Goal: Task Accomplishment & Management: Complete application form

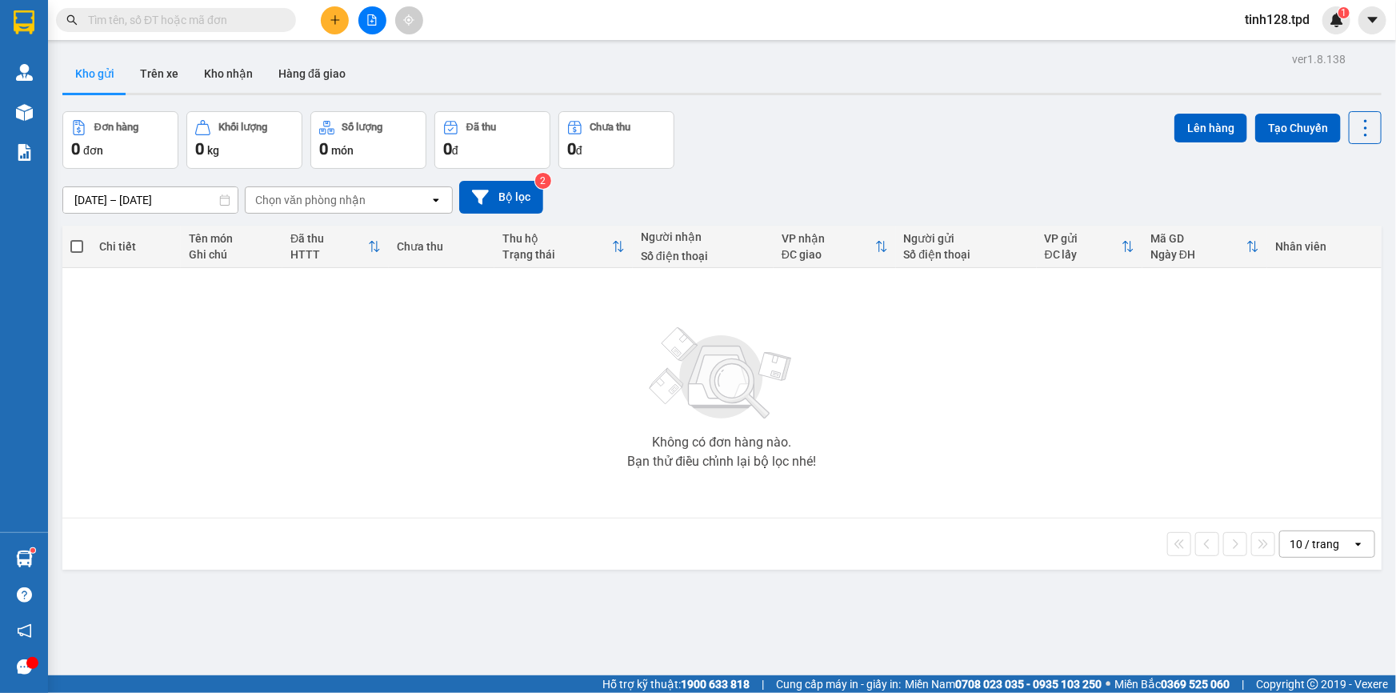
click at [1276, 135] on button "Tạo Chuyến" at bounding box center [1298, 128] width 86 height 29
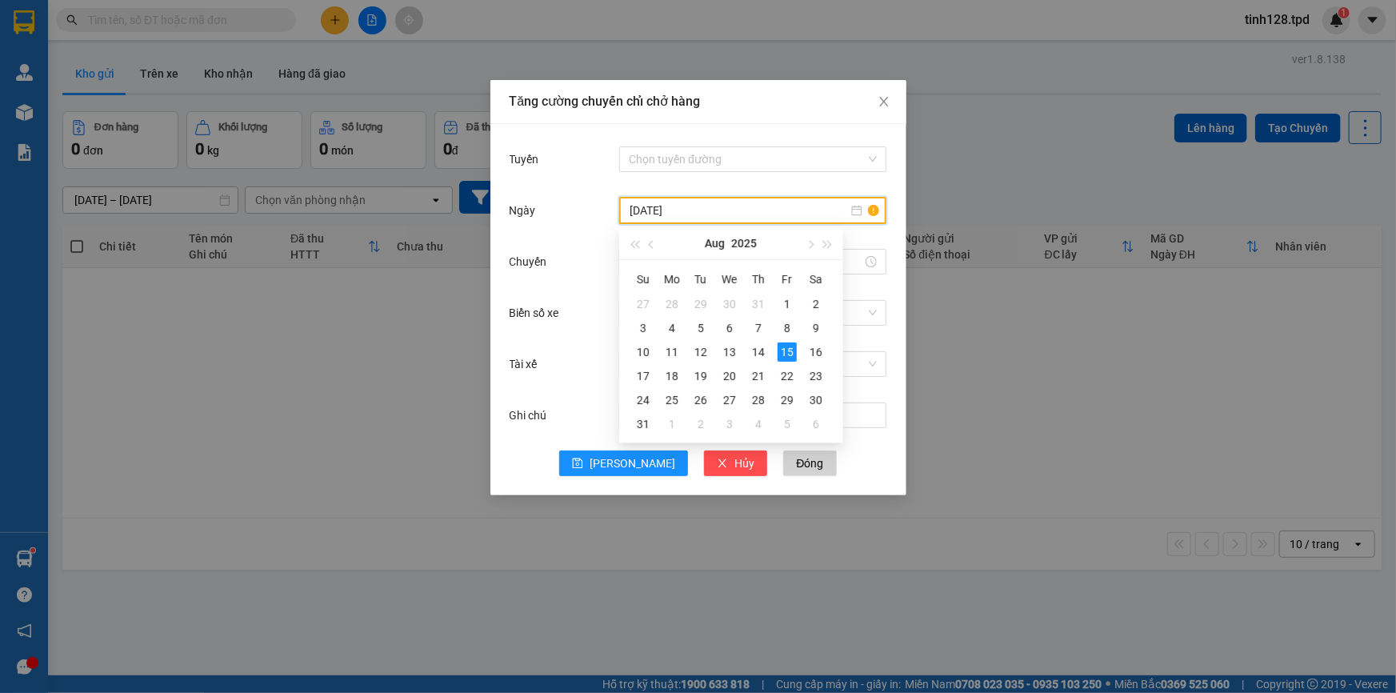
click at [691, 208] on input "[DATE]" at bounding box center [738, 211] width 218 height 18
click at [809, 356] on div "16" at bounding box center [815, 351] width 19 height 19
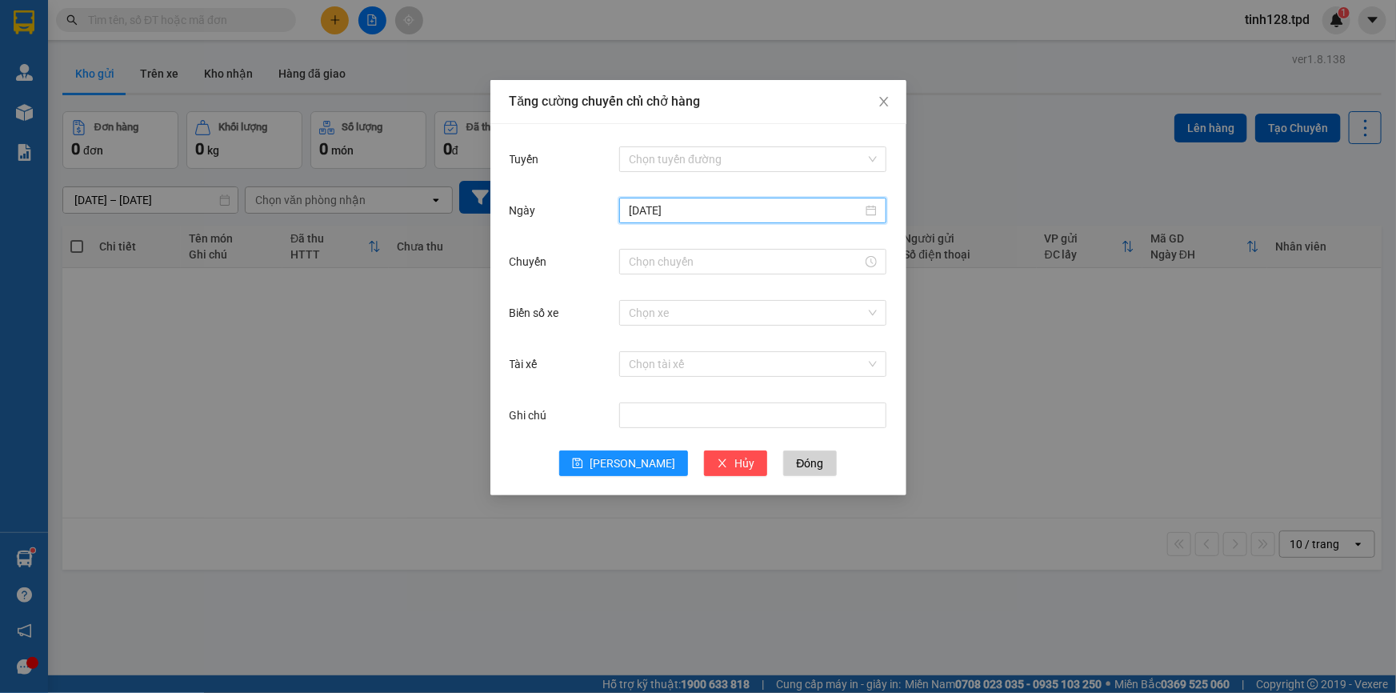
click at [665, 206] on input "[DATE]" at bounding box center [746, 211] width 234 height 18
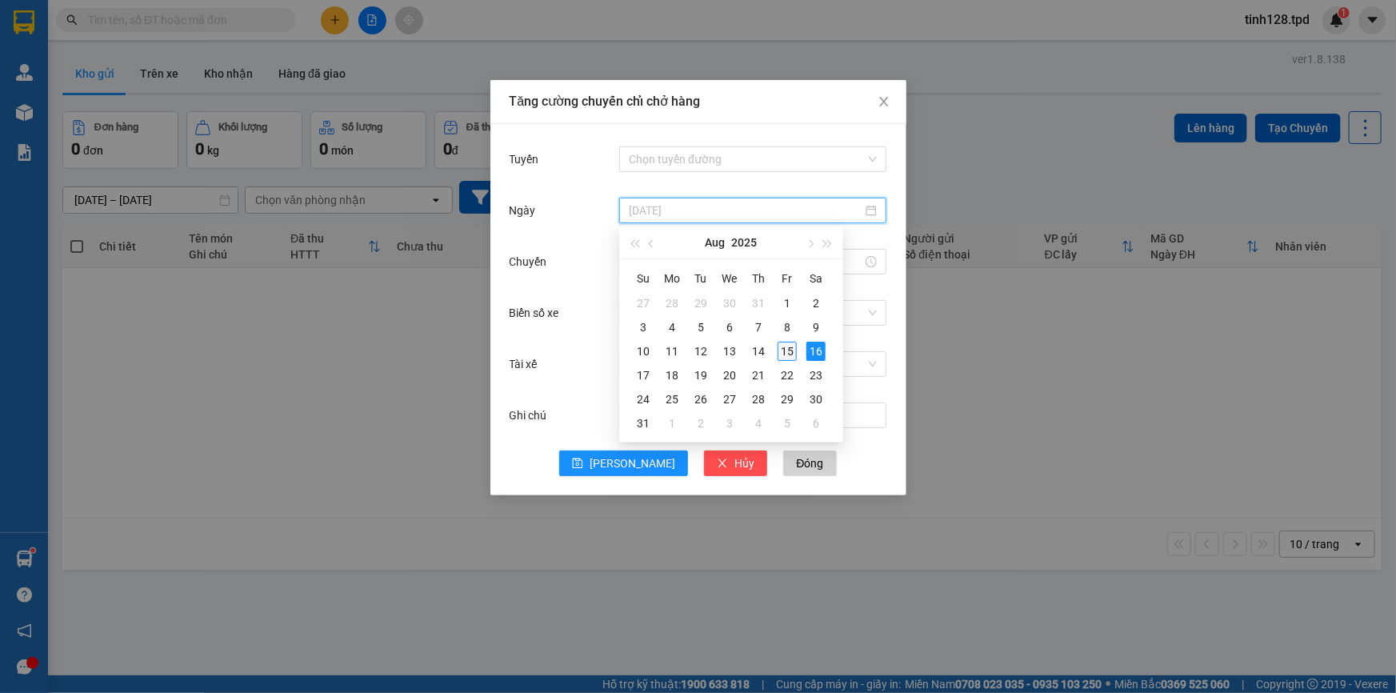
type input "[DATE]"
click at [788, 352] on div "15" at bounding box center [786, 351] width 19 height 19
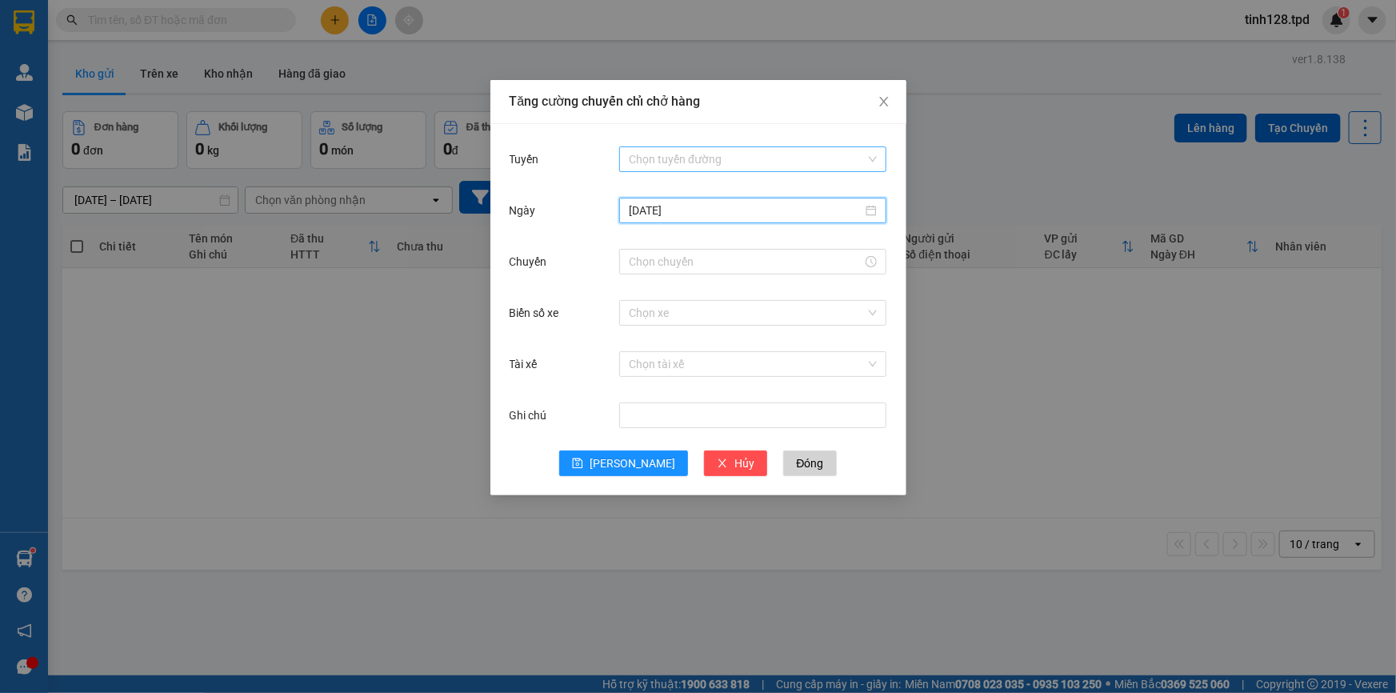
click at [673, 166] on input "Tuyến" at bounding box center [747, 159] width 237 height 24
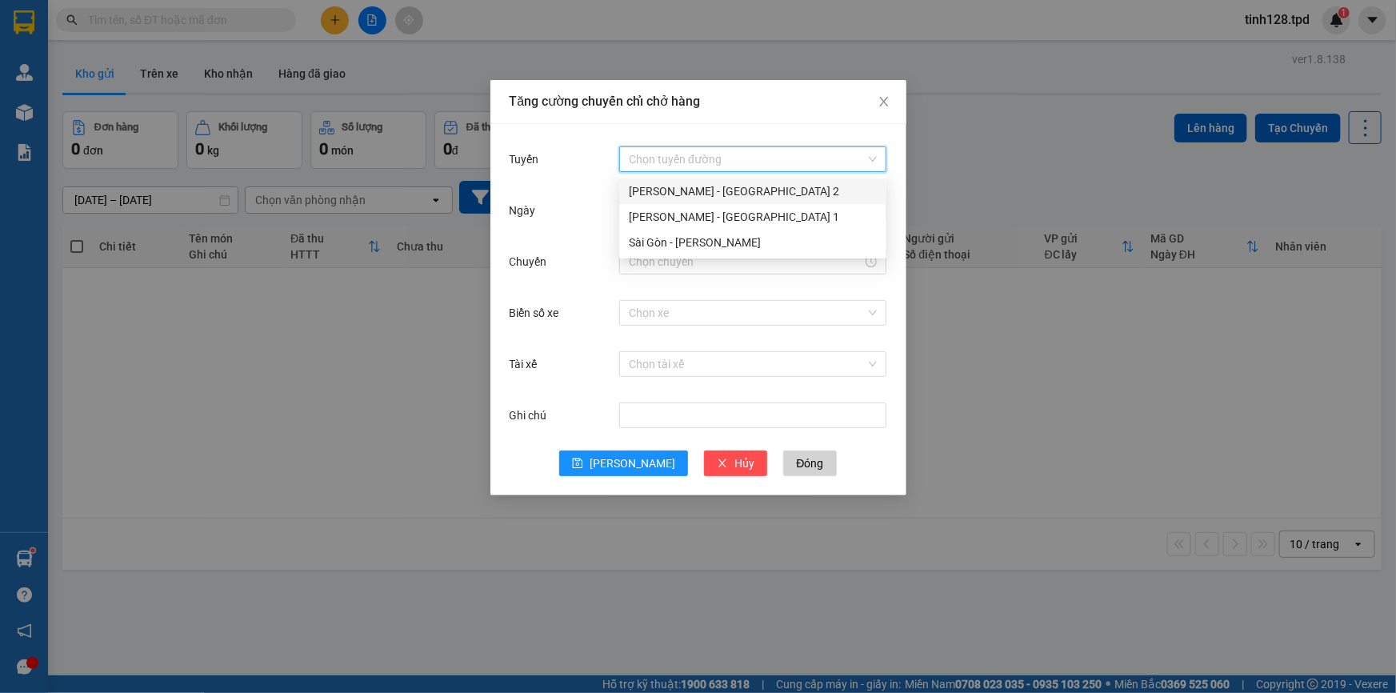
click at [660, 194] on div "[PERSON_NAME] - [GEOGRAPHIC_DATA] 2" at bounding box center [753, 191] width 248 height 18
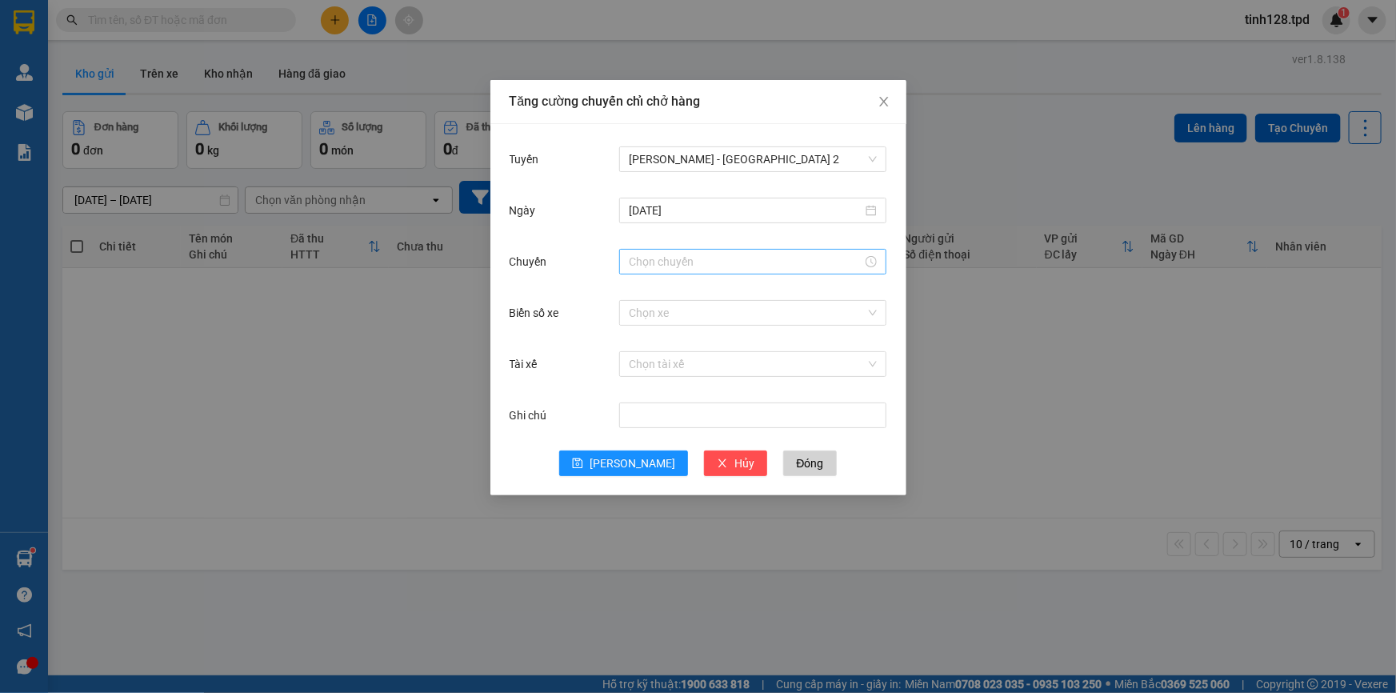
click at [677, 272] on div at bounding box center [752, 262] width 267 height 26
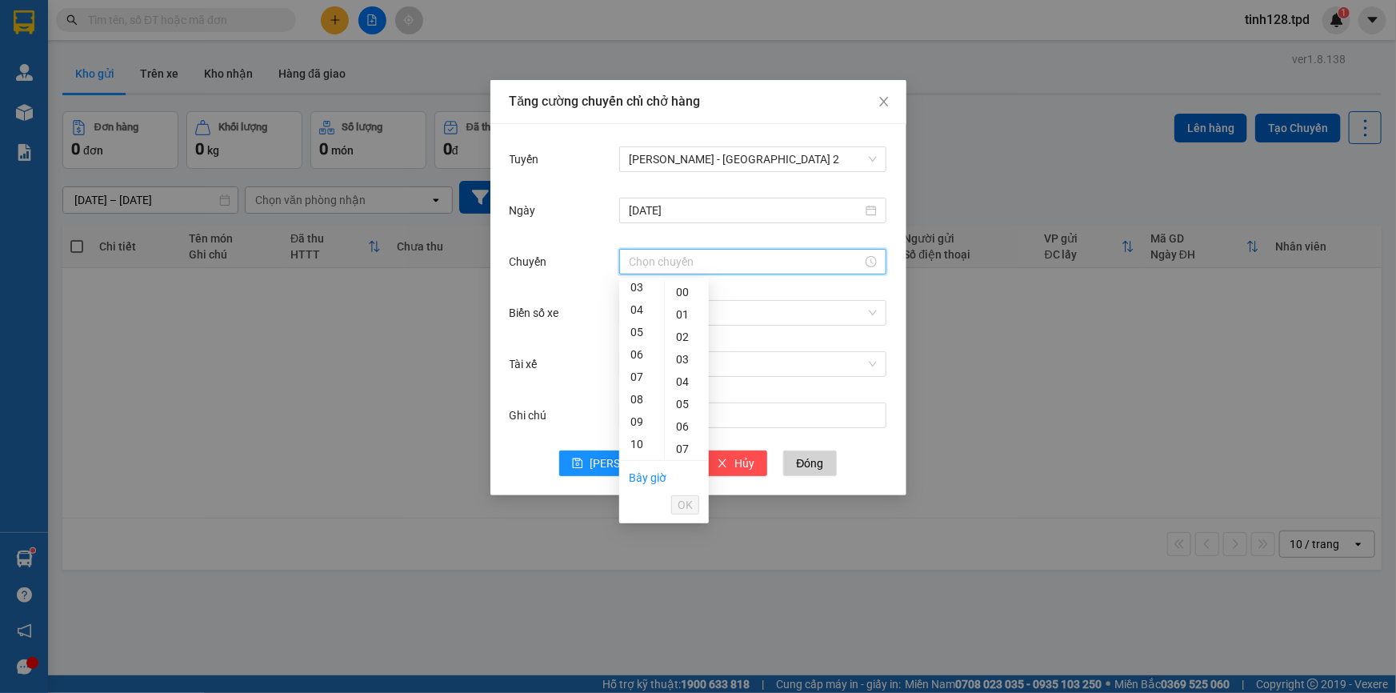
scroll to position [145, 0]
click at [634, 348] on div "09" at bounding box center [641, 349] width 45 height 22
type input "09:00"
click at [682, 499] on span "OK" at bounding box center [684, 505] width 15 height 18
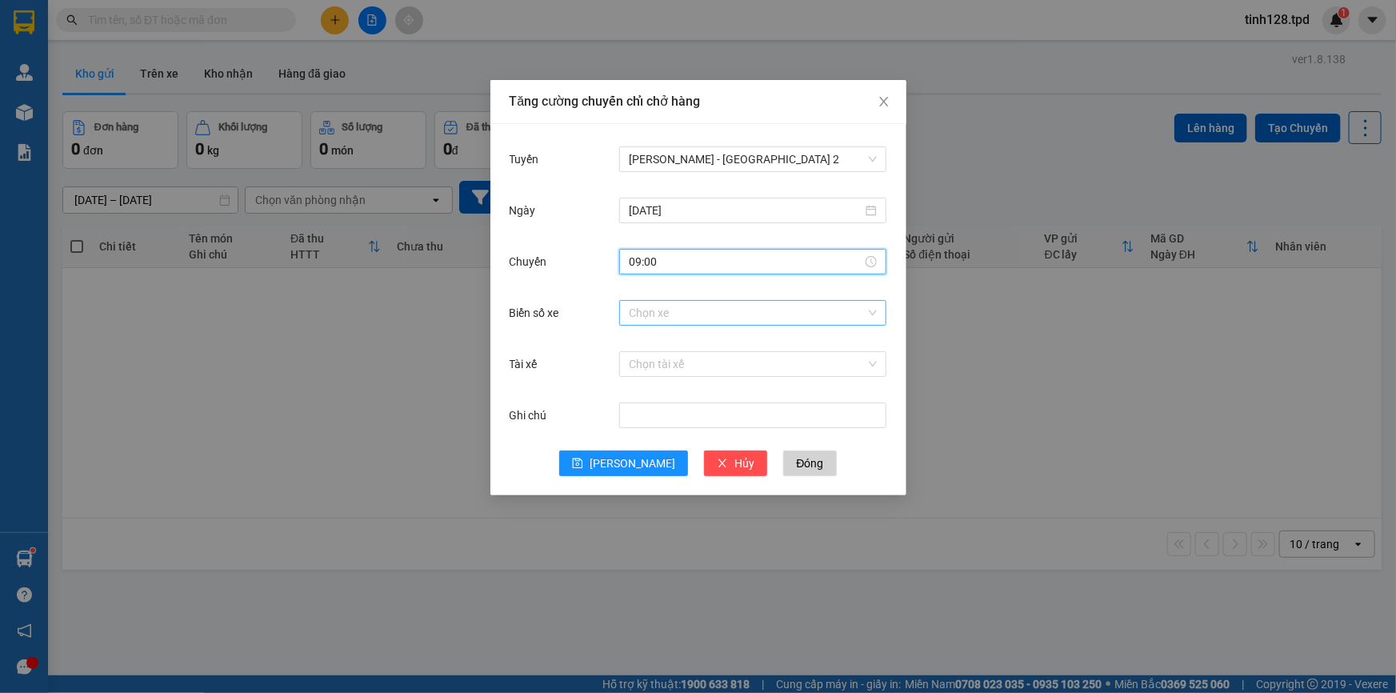
click at [657, 312] on input "Biển số xe" at bounding box center [747, 313] width 237 height 24
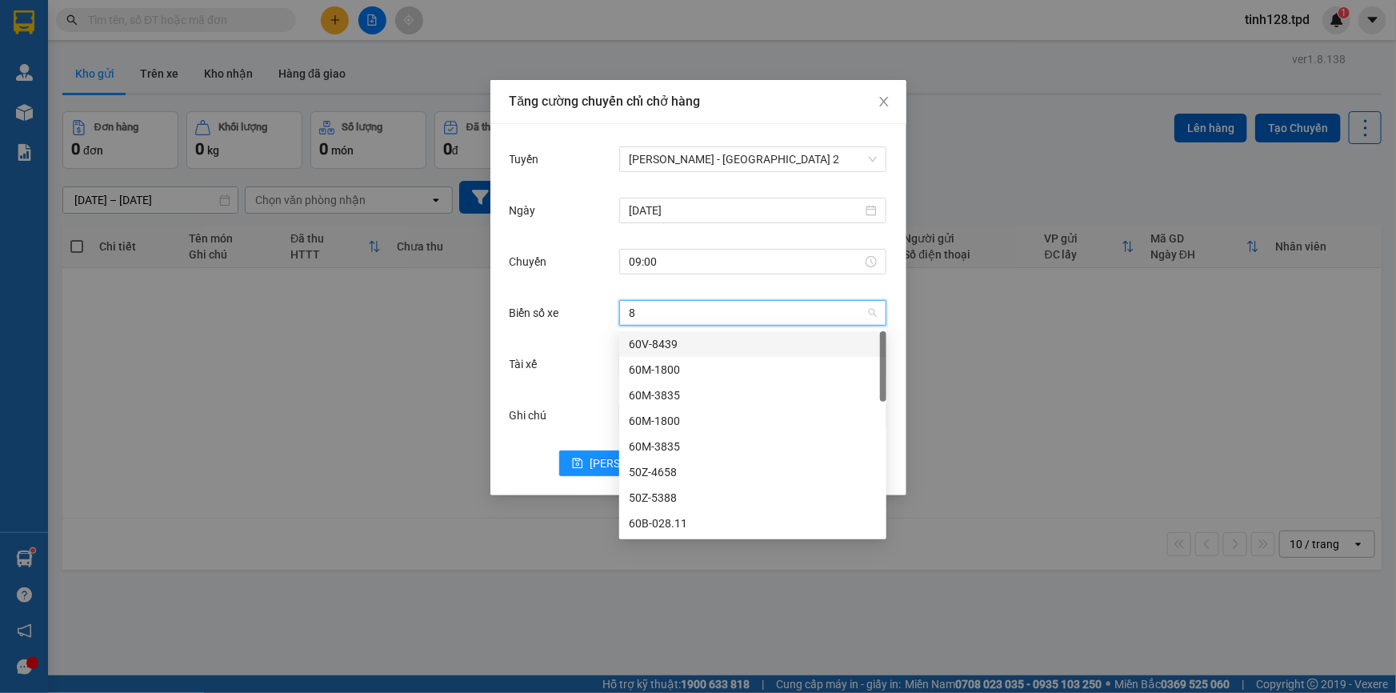
type input "86"
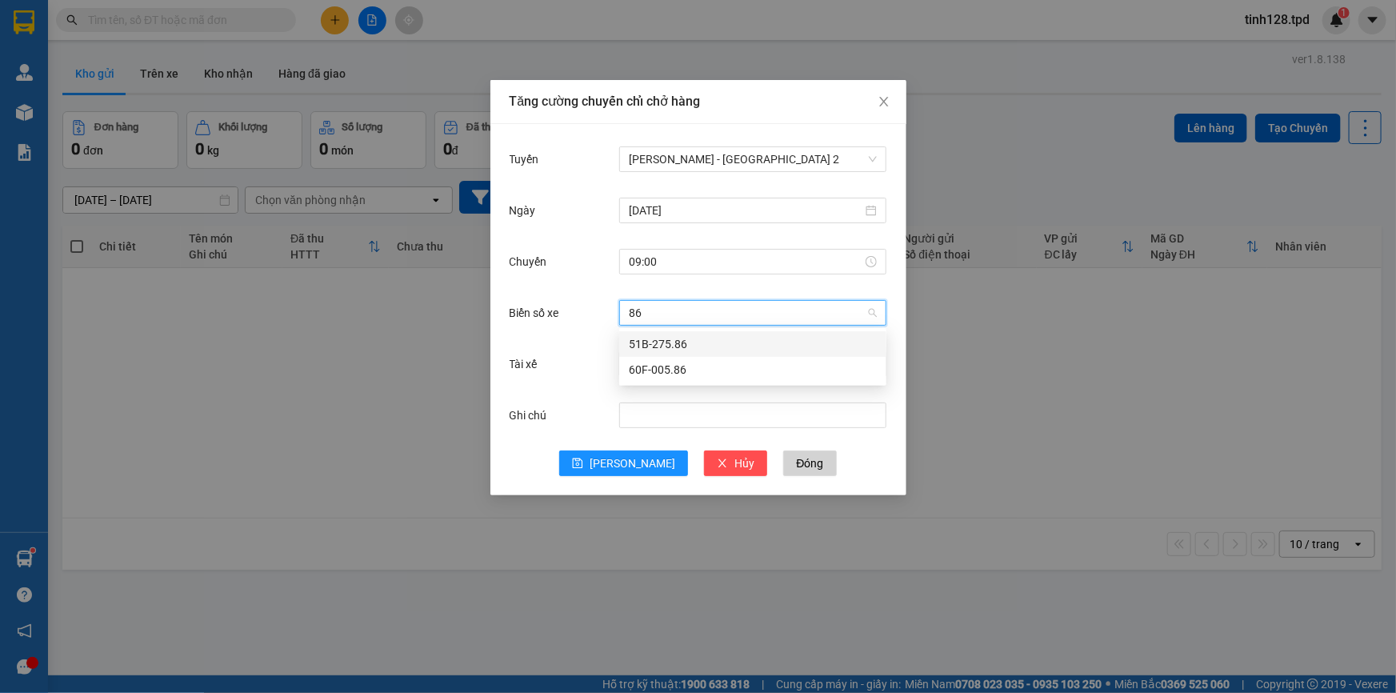
click at [639, 340] on div "51B-275.86" at bounding box center [753, 344] width 248 height 18
click at [652, 364] on input "Tài xế" at bounding box center [747, 364] width 237 height 24
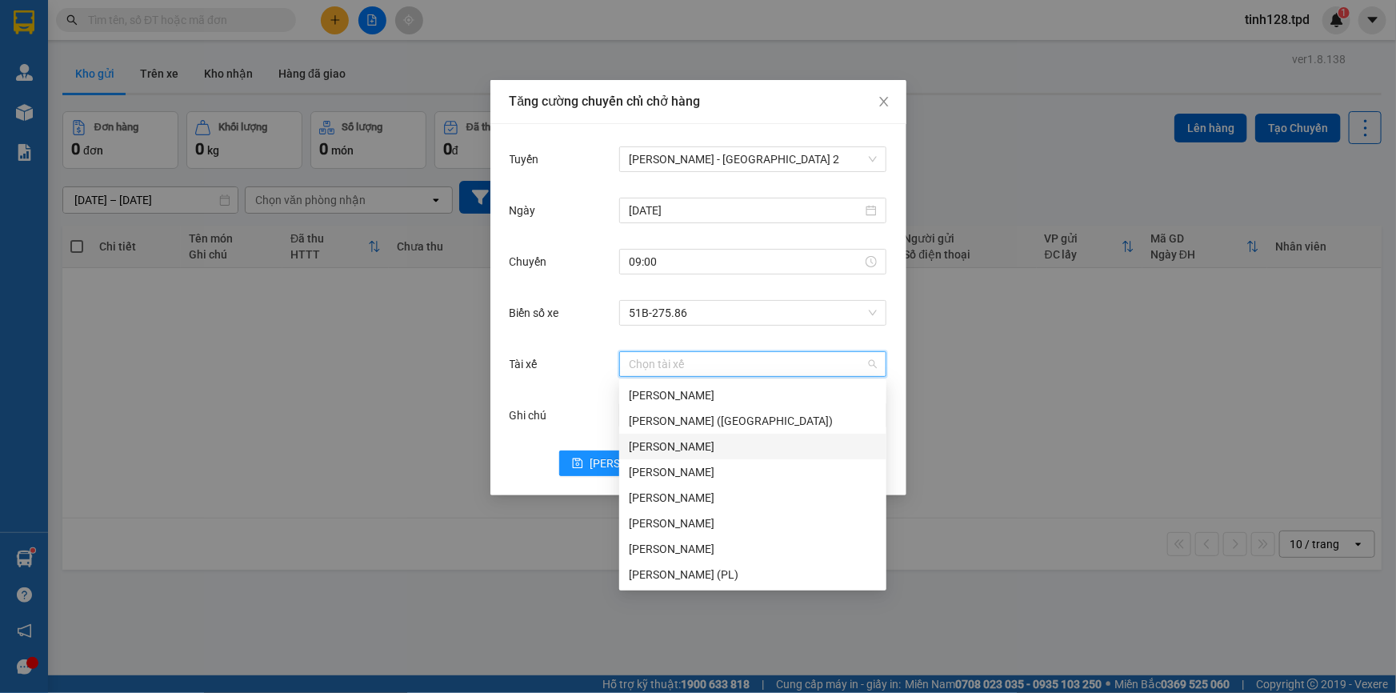
click at [681, 444] on div "[PERSON_NAME]" at bounding box center [753, 446] width 248 height 18
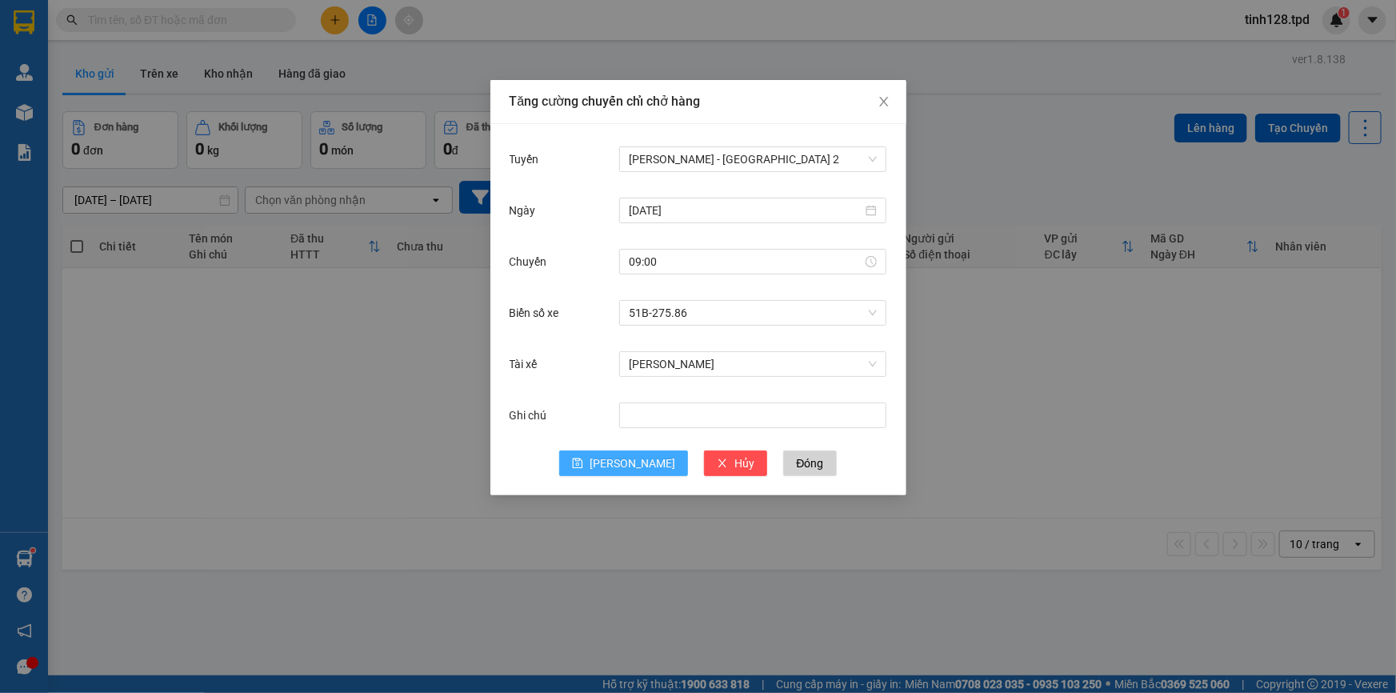
click at [634, 463] on span "[PERSON_NAME]" at bounding box center [632, 463] width 86 height 18
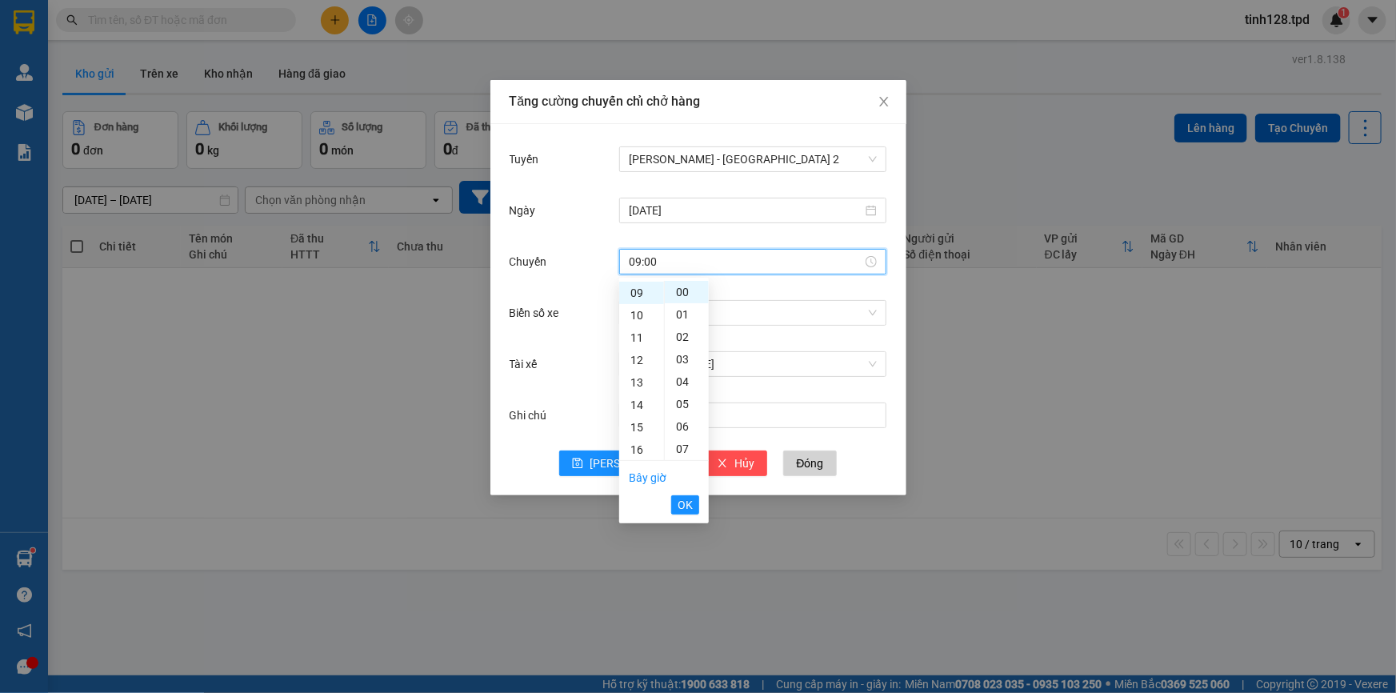
click at [696, 262] on input "09:00" at bounding box center [746, 262] width 234 height 18
click at [685, 313] on div "01" at bounding box center [687, 314] width 44 height 22
type input "09:01"
click at [686, 504] on span "OK" at bounding box center [684, 505] width 15 height 18
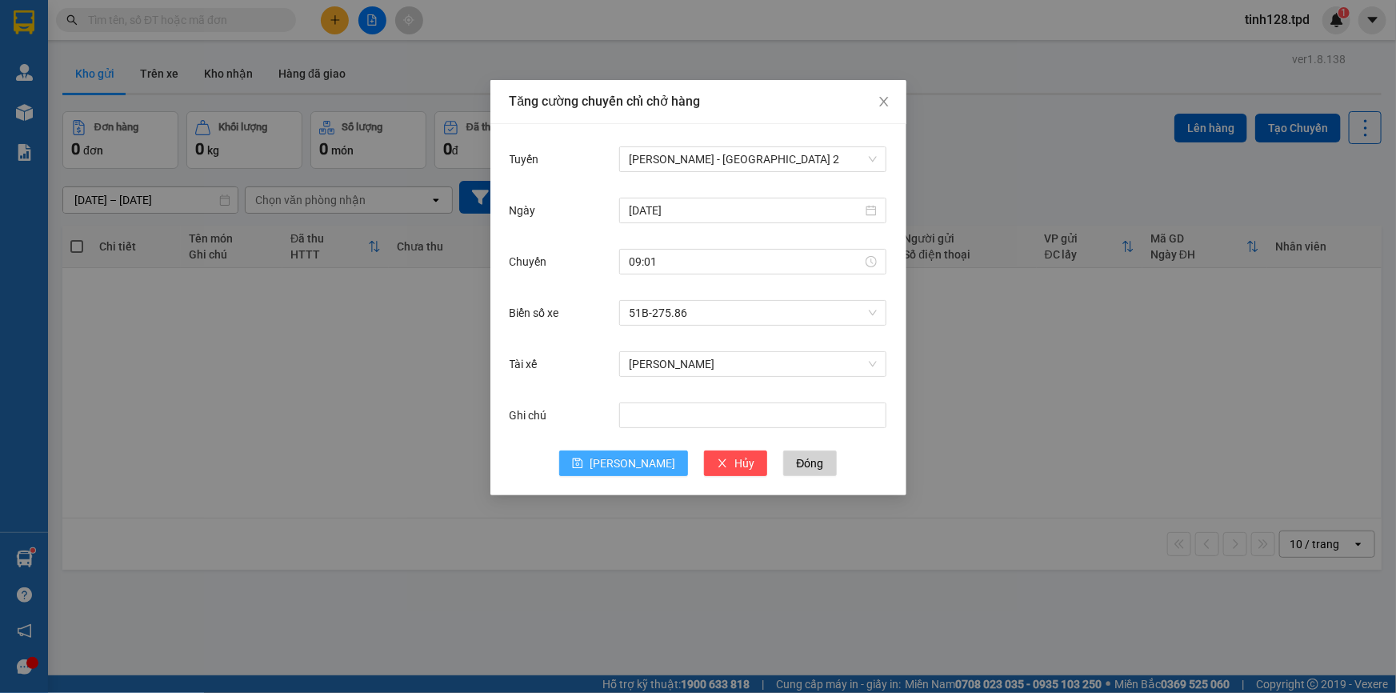
drag, startPoint x: 624, startPoint y: 466, endPoint x: 640, endPoint y: 457, distance: 18.3
click at [624, 465] on span "[PERSON_NAME]" at bounding box center [632, 463] width 86 height 18
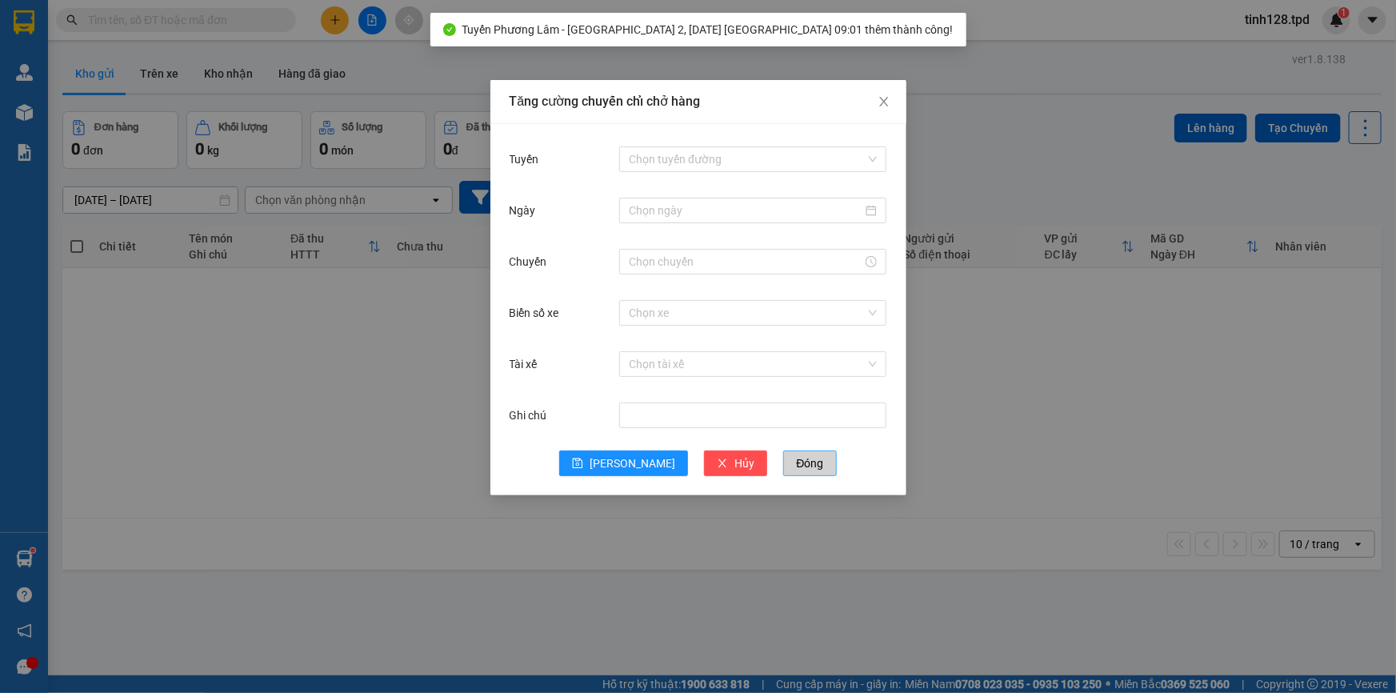
click at [796, 460] on span "Đóng" at bounding box center [809, 463] width 27 height 18
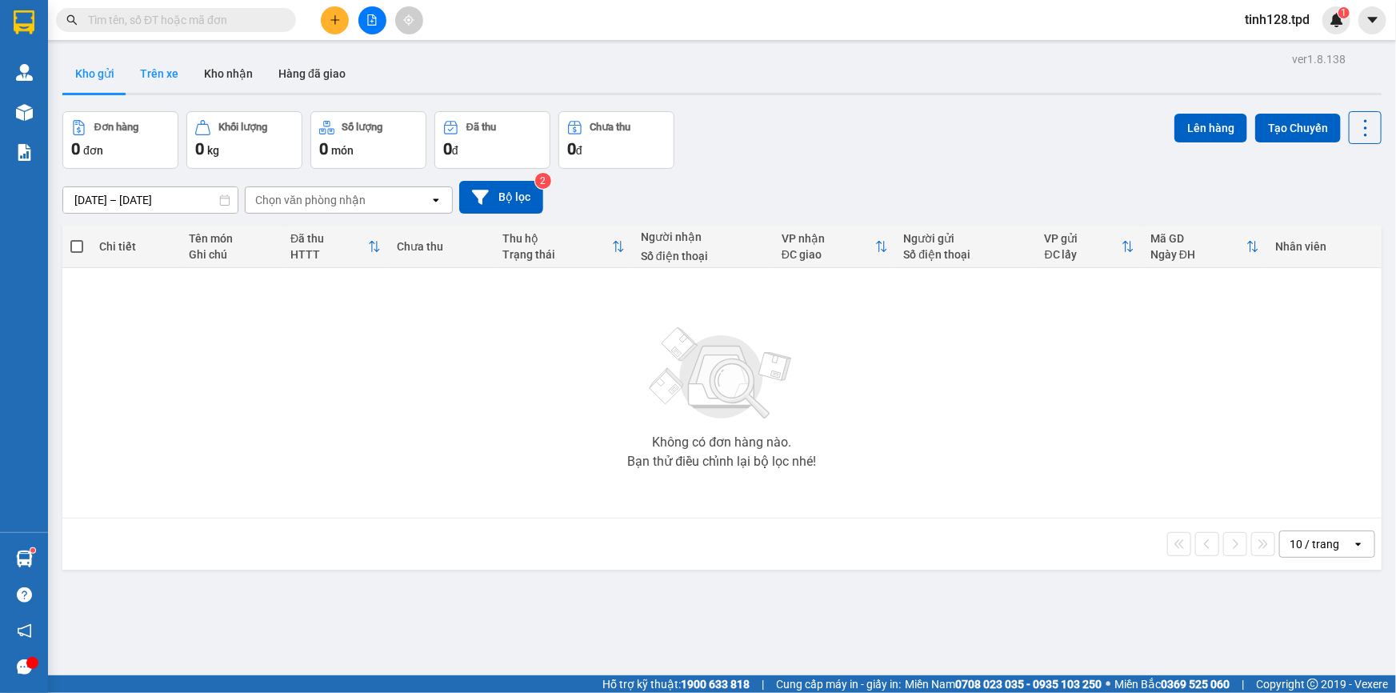
click at [155, 75] on button "Trên xe" at bounding box center [159, 73] width 64 height 38
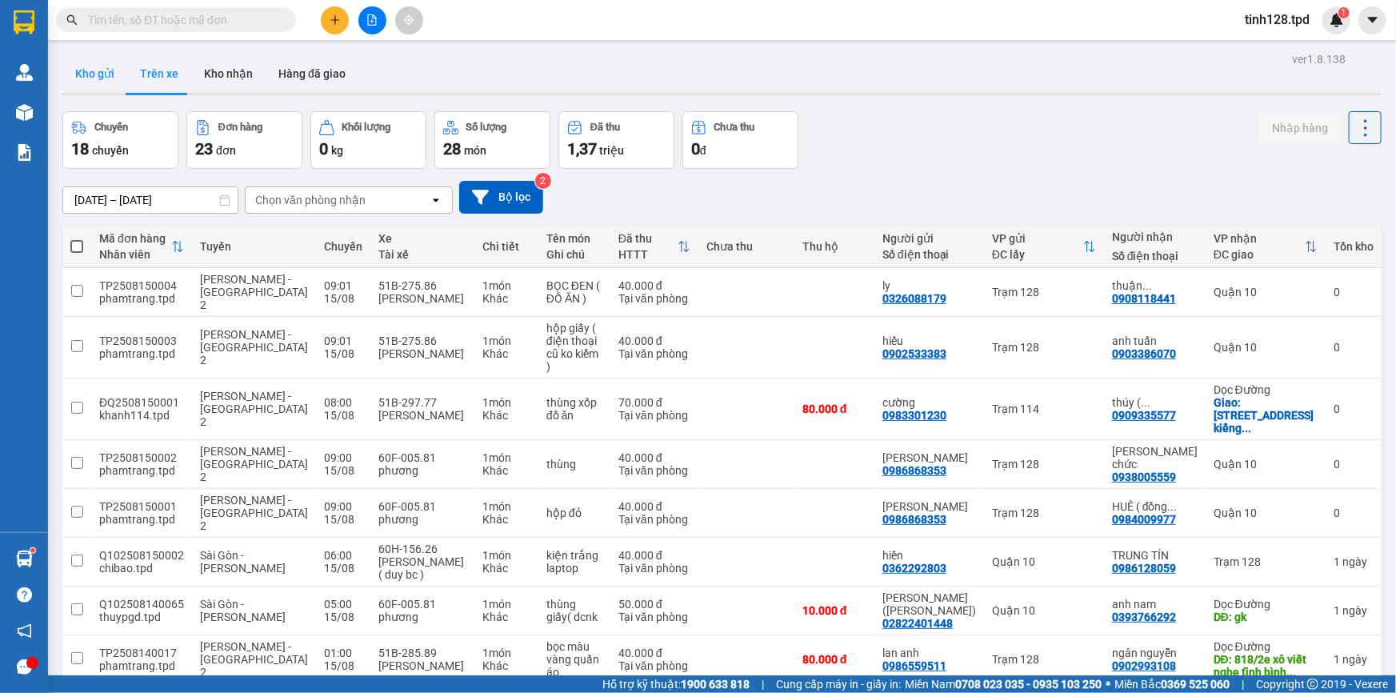
click at [104, 86] on button "Kho gửi" at bounding box center [94, 73] width 65 height 38
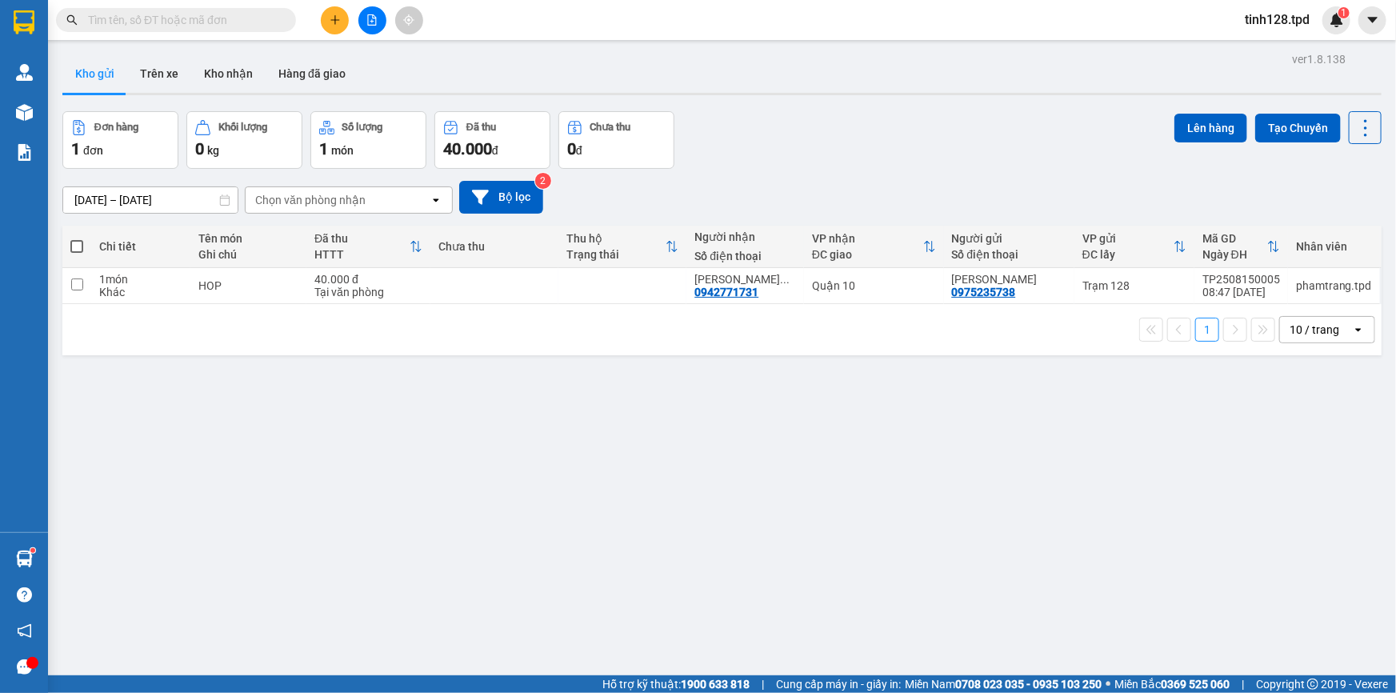
click at [242, 25] on input "text" at bounding box center [182, 20] width 189 height 18
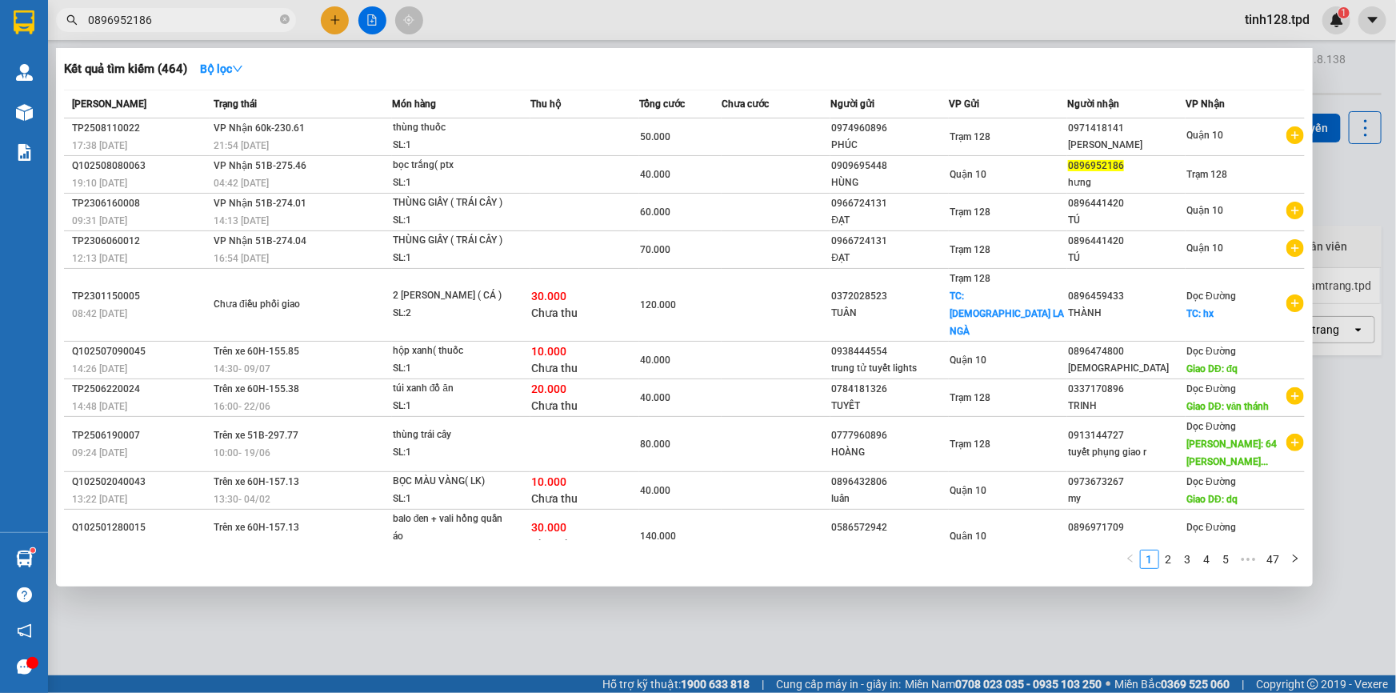
type input "0896952186"
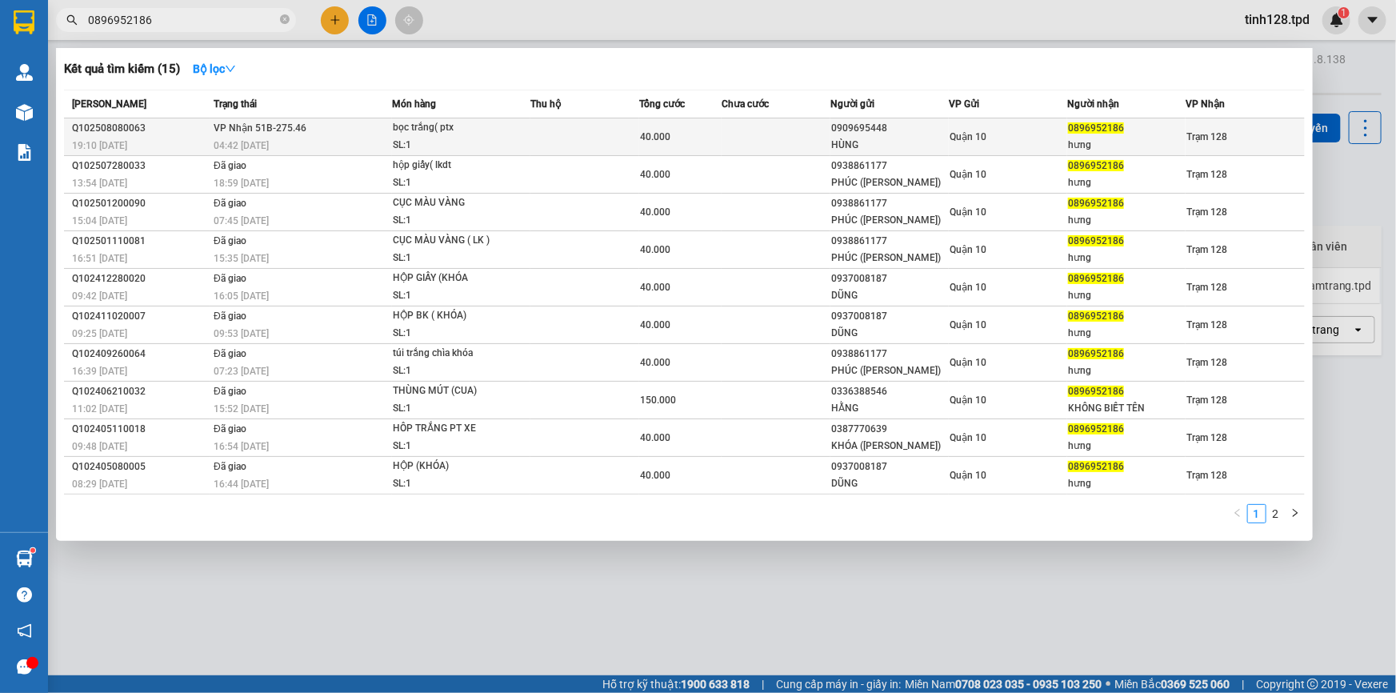
click at [491, 138] on div "SL: 1" at bounding box center [453, 146] width 120 height 18
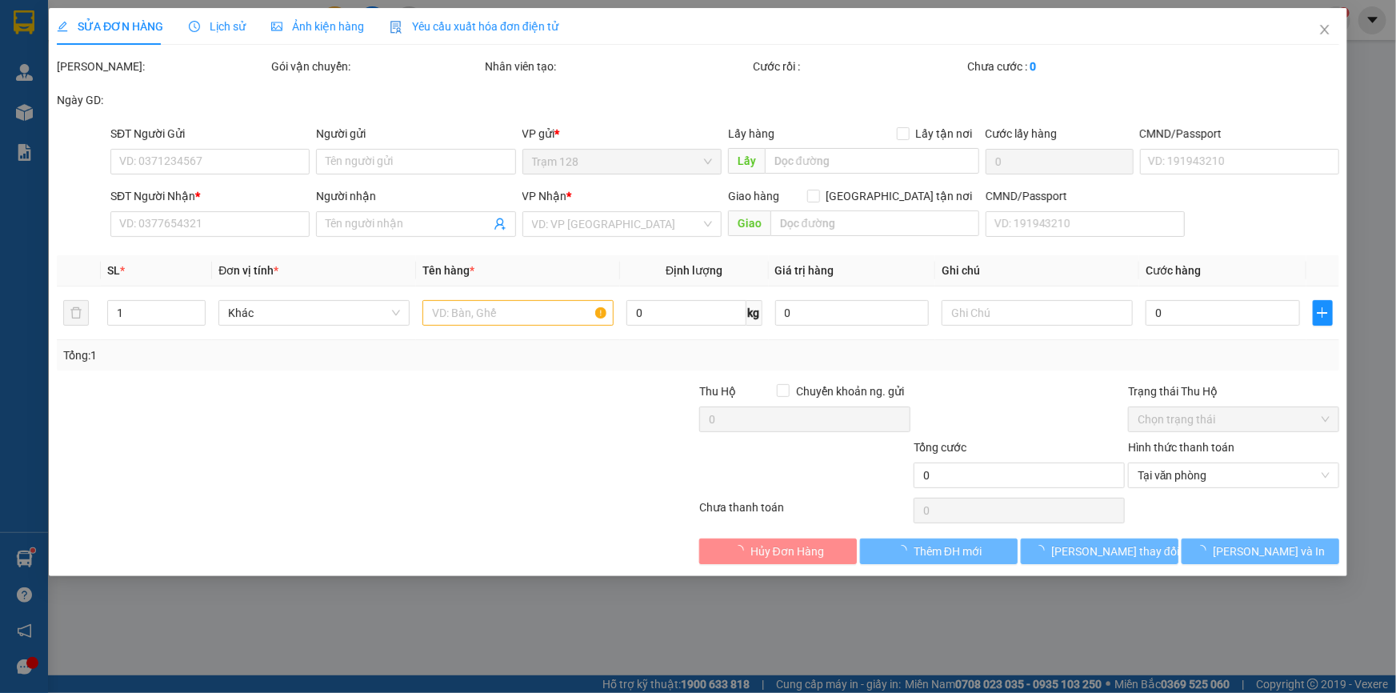
type input "0909695448"
type input "HÙNG"
type input "079083010858"
type input "0896952186"
type input "hưng"
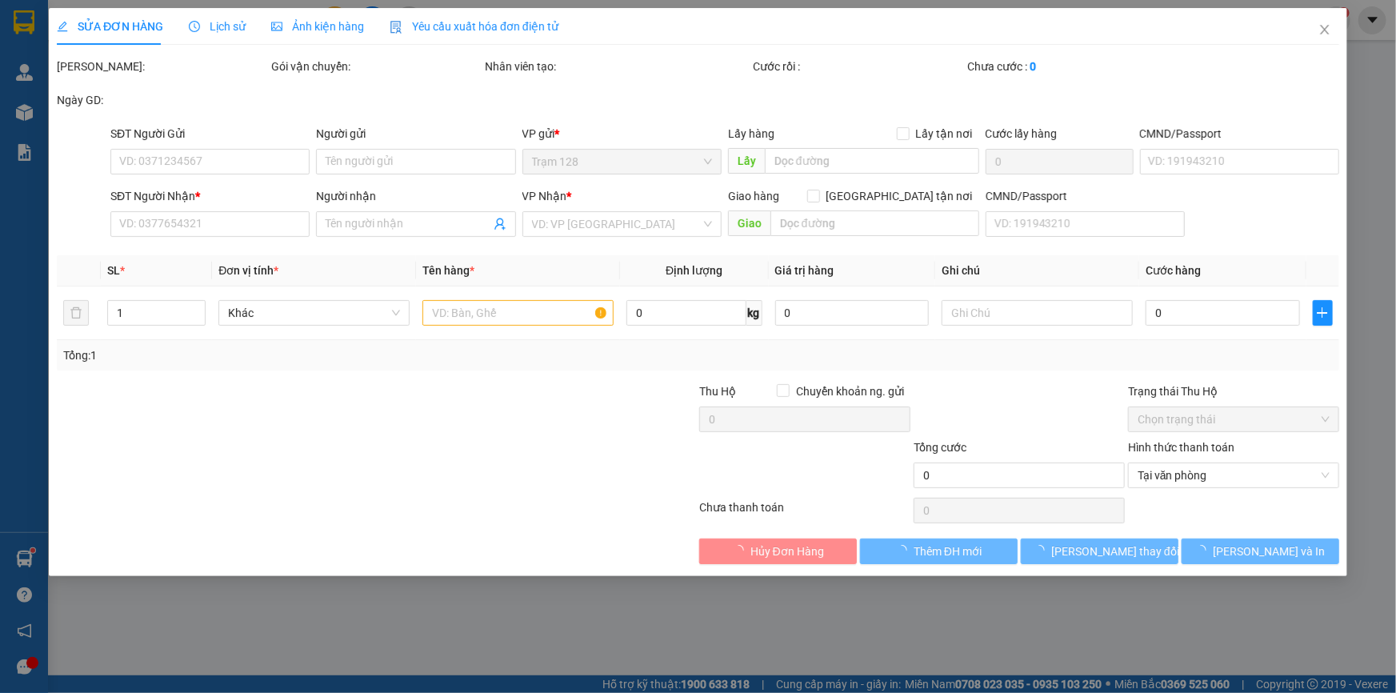
type input "40.000"
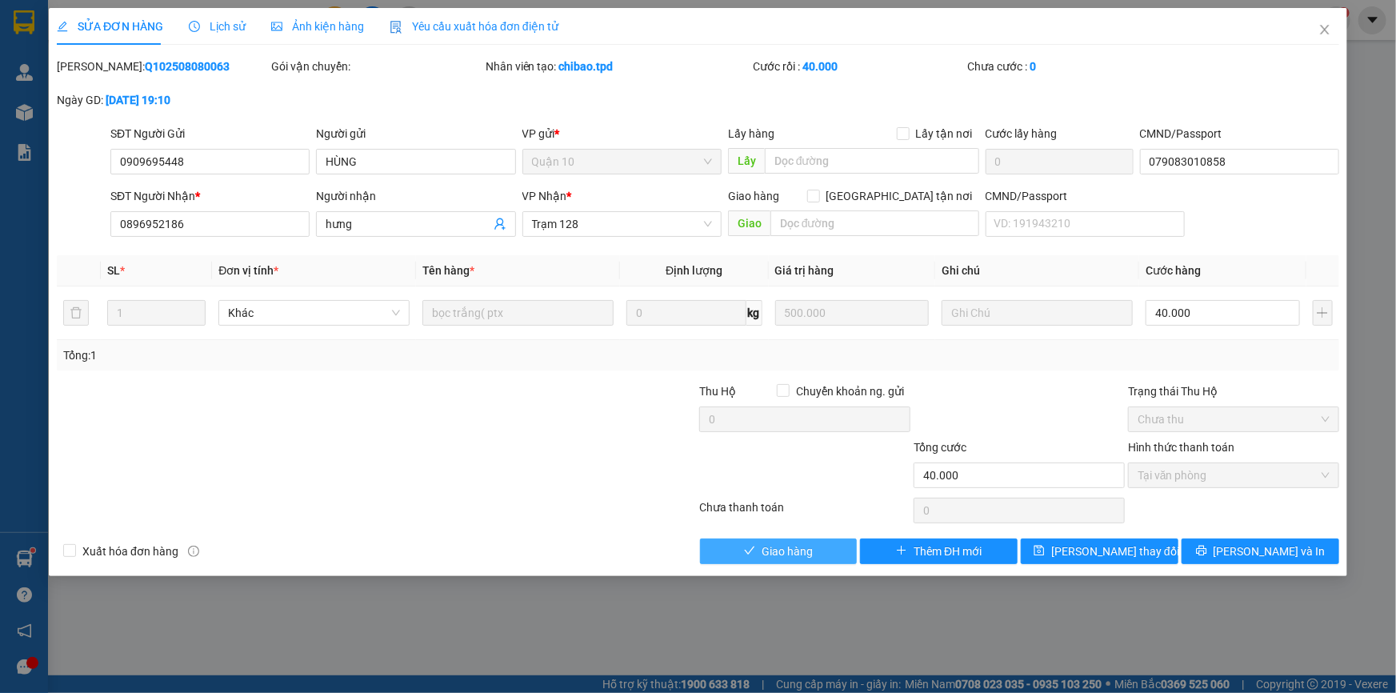
click at [770, 547] on span "Giao hàng" at bounding box center [786, 551] width 51 height 18
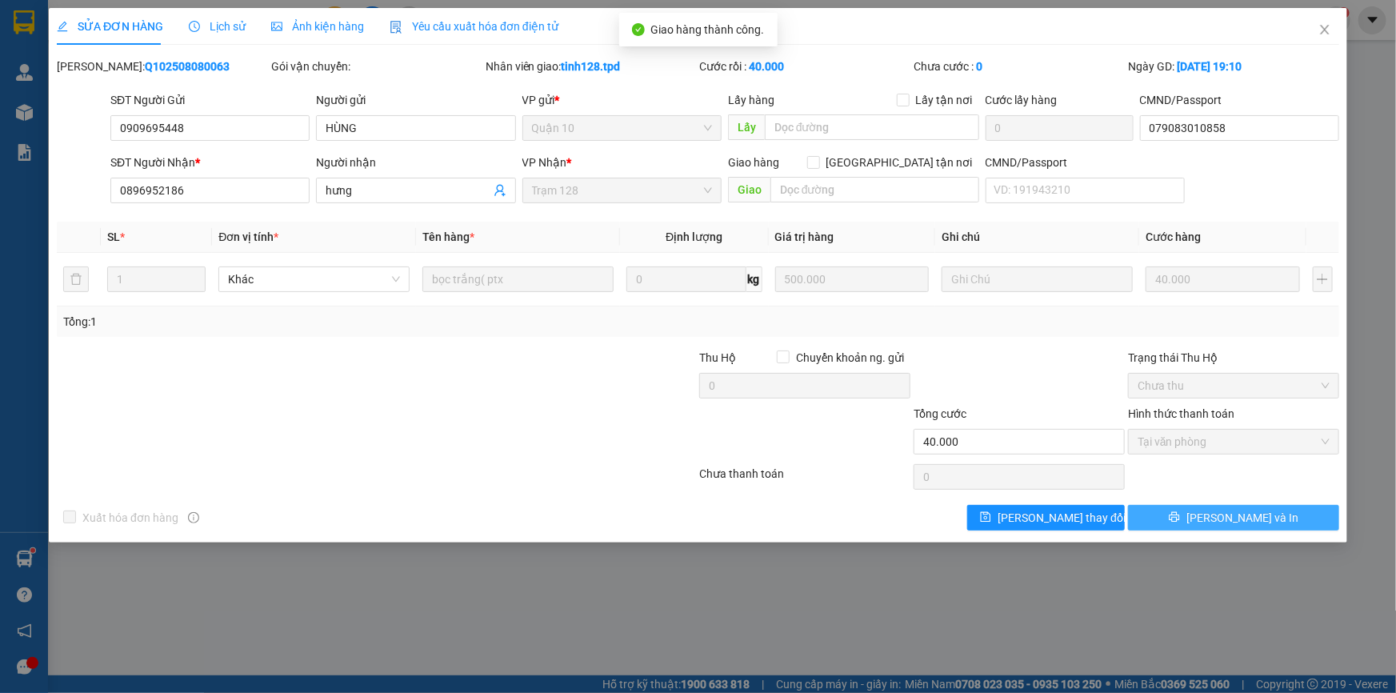
click at [1246, 518] on span "[PERSON_NAME] và In" at bounding box center [1242, 518] width 112 height 18
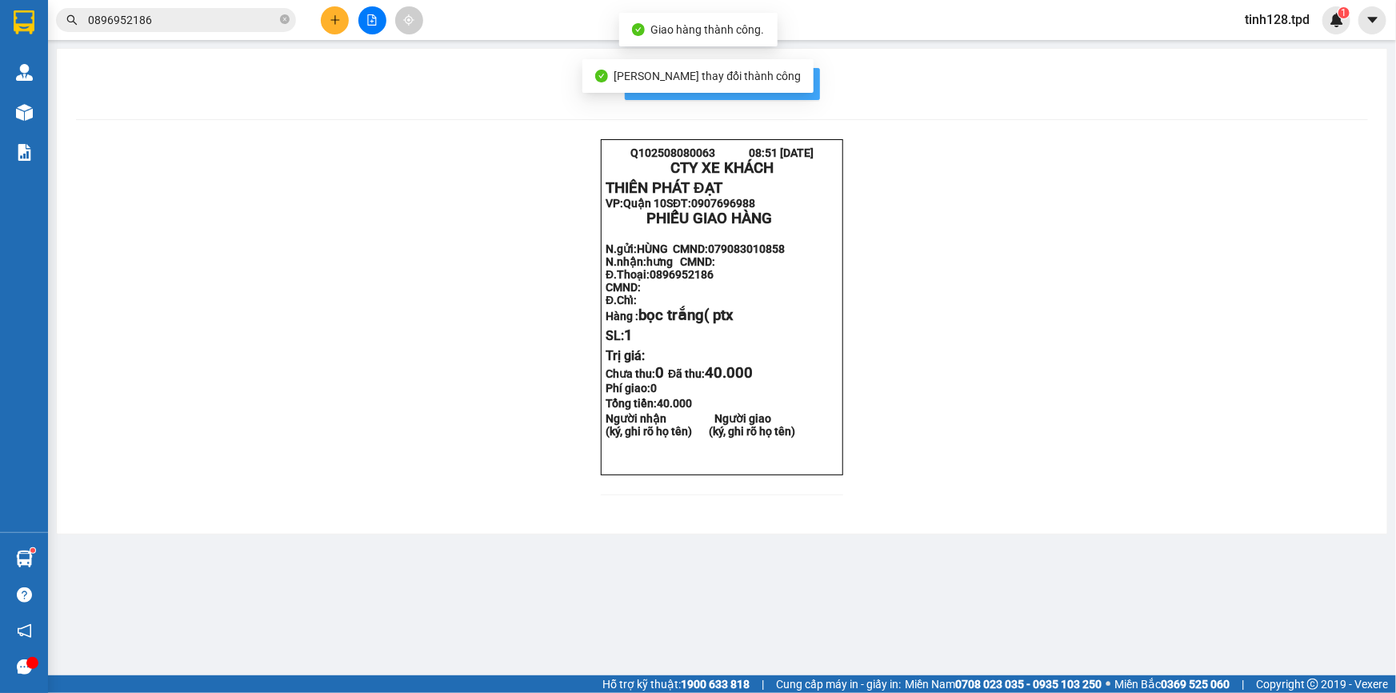
click at [797, 88] on span "In mẫu biên lai tự cấu hình" at bounding box center [732, 84] width 150 height 20
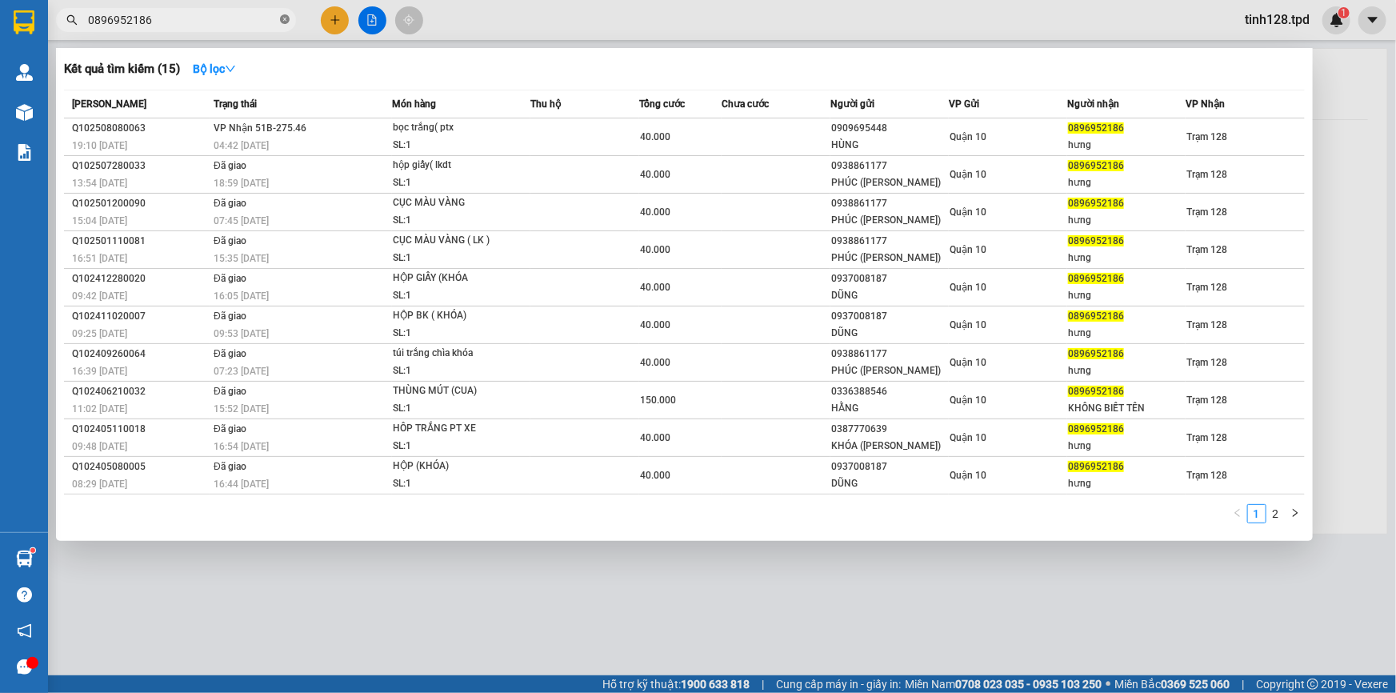
click at [286, 21] on icon "close-circle" at bounding box center [285, 19] width 10 height 10
